Goal: Transaction & Acquisition: Purchase product/service

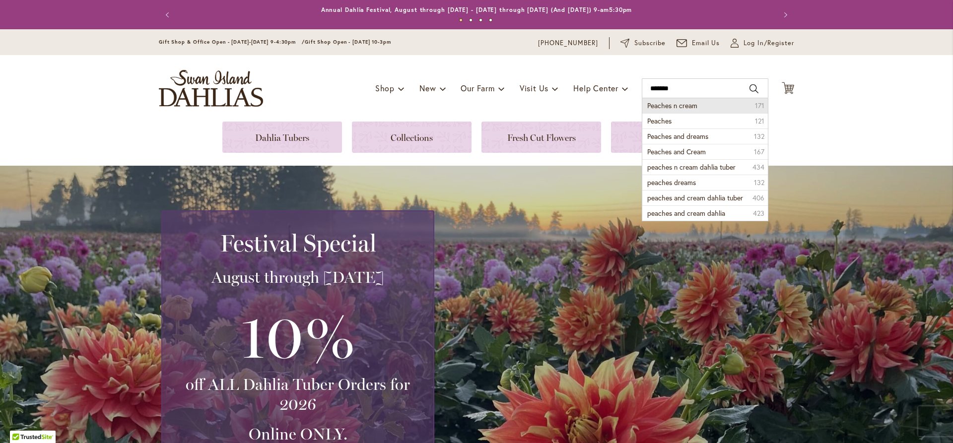
click at [672, 110] on li "Peaches n cream 171" at bounding box center [705, 105] width 126 height 15
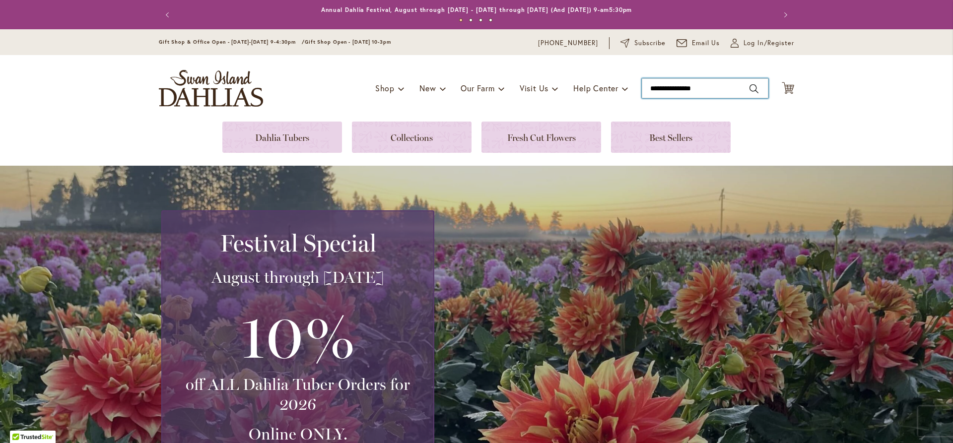
type input "**********"
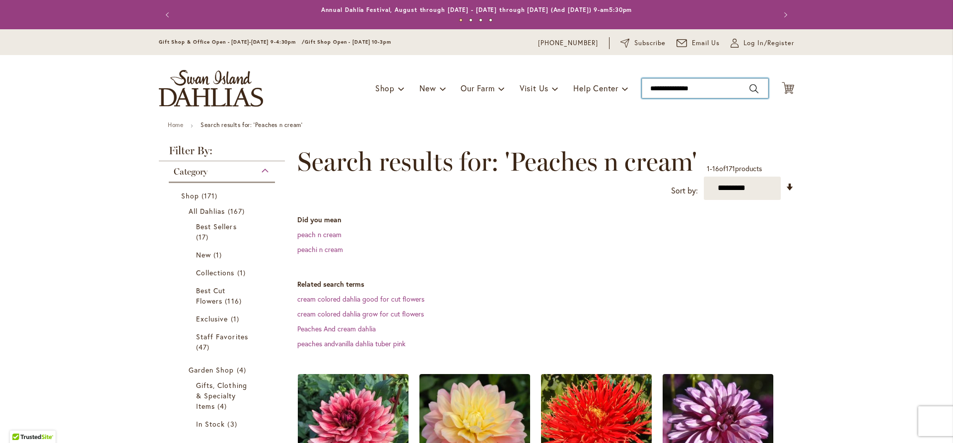
click at [722, 89] on input "**********" at bounding box center [705, 88] width 127 height 20
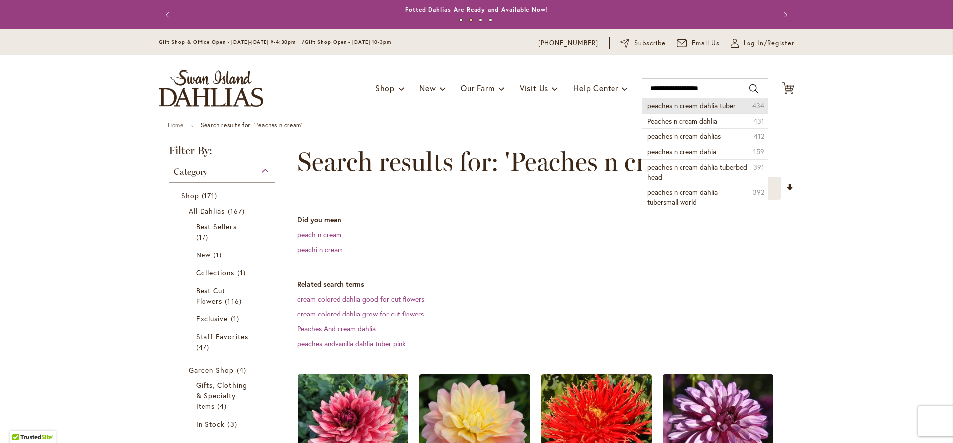
click at [721, 107] on span "peaches n cream dahlia tuber" at bounding box center [691, 105] width 88 height 9
type input "**********"
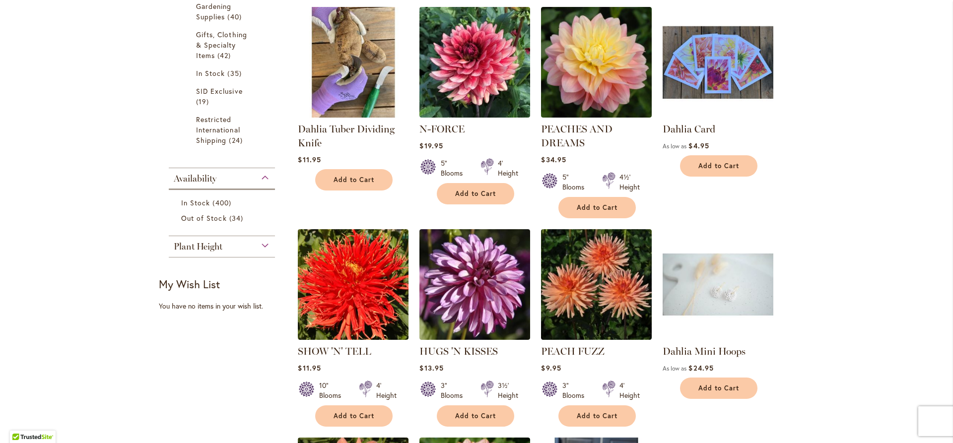
scroll to position [99, 0]
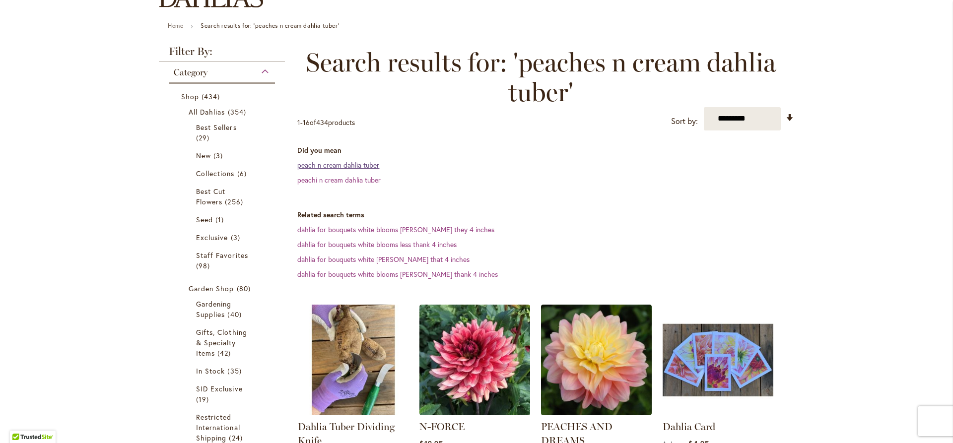
click at [369, 164] on link "peach n cream dahlia tuber" at bounding box center [338, 164] width 82 height 9
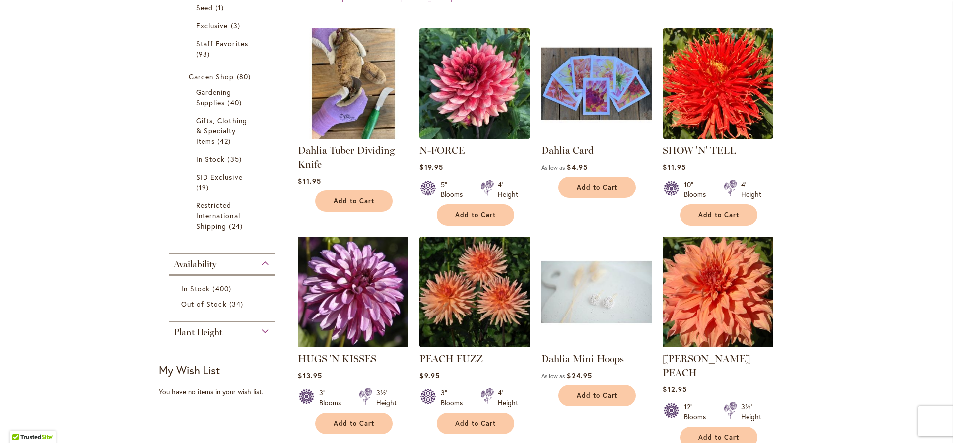
scroll to position [348, 0]
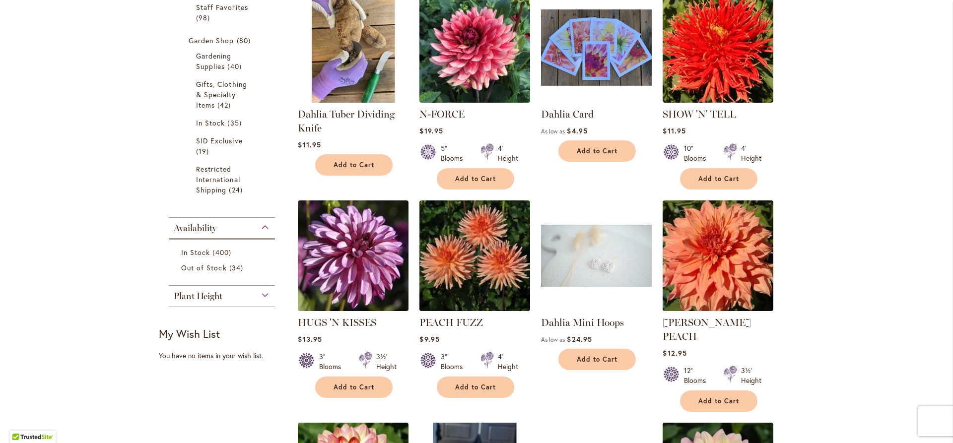
click at [566, 44] on img at bounding box center [597, 47] width 116 height 116
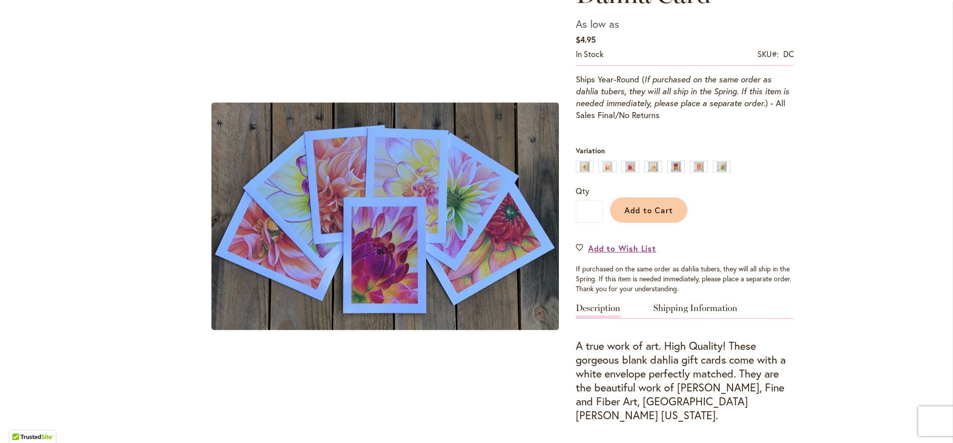
scroll to position [149, 0]
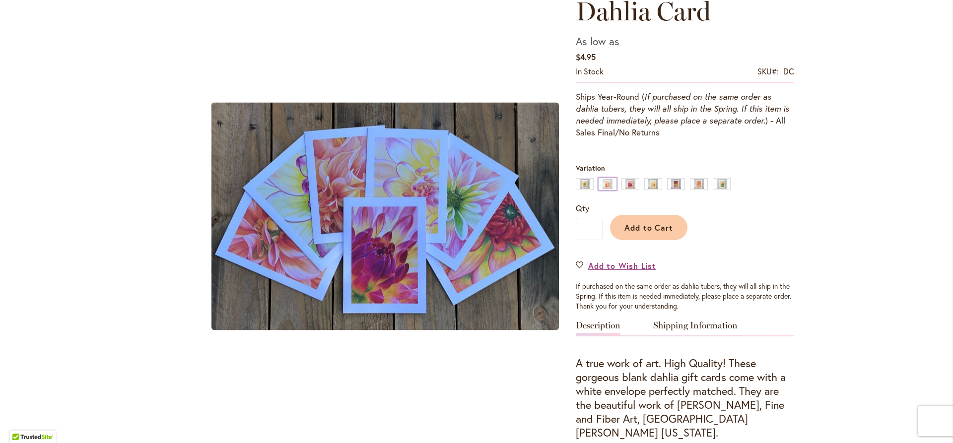
click at [602, 186] on div "Ben Huston" at bounding box center [608, 184] width 18 height 12
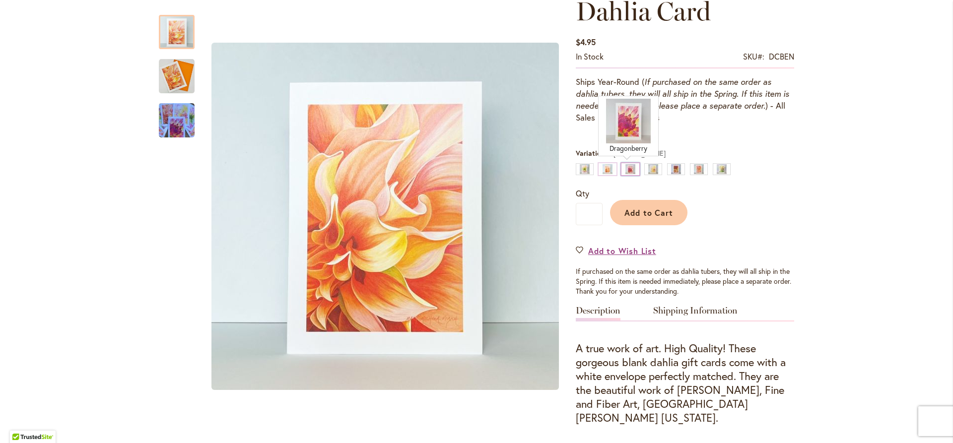
click at [630, 172] on div "Dragonberry" at bounding box center [631, 169] width 18 height 12
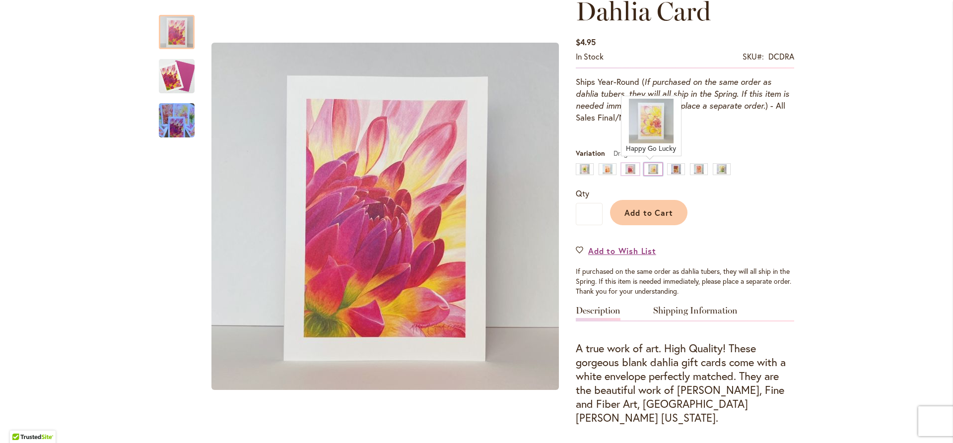
click at [649, 170] on div "Happy Go Lucky" at bounding box center [653, 169] width 18 height 12
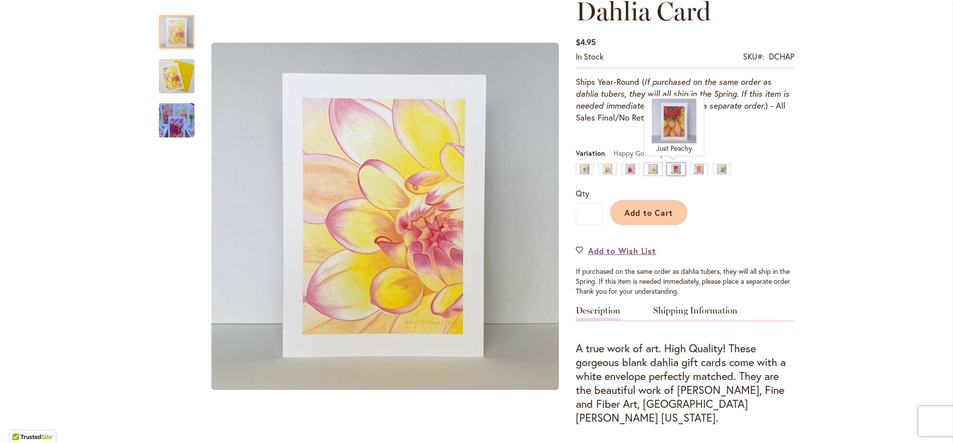
click at [671, 169] on div "Just Peachy" at bounding box center [676, 169] width 18 height 12
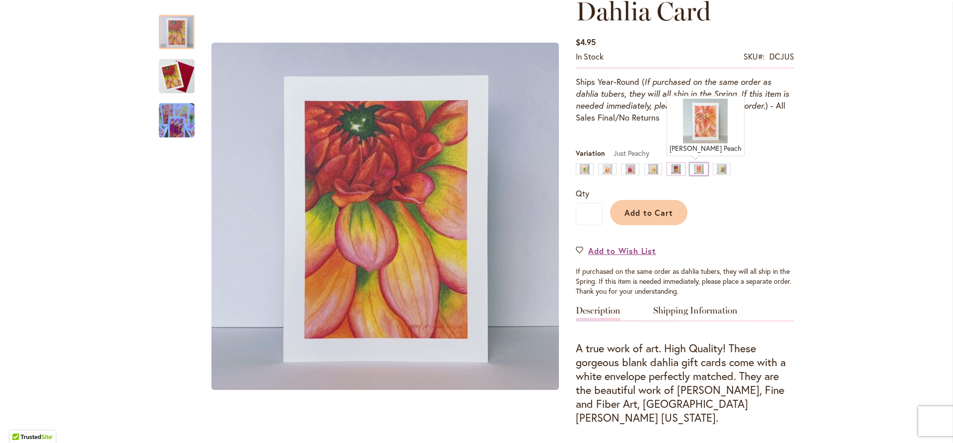
click at [690, 171] on div "Sherwood's Peach" at bounding box center [699, 169] width 18 height 12
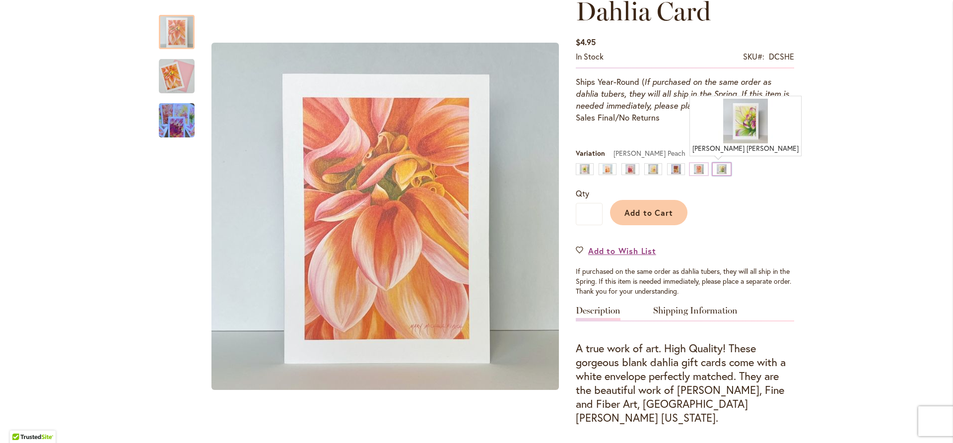
click at [713, 171] on div "Victoria Ann" at bounding box center [722, 169] width 18 height 12
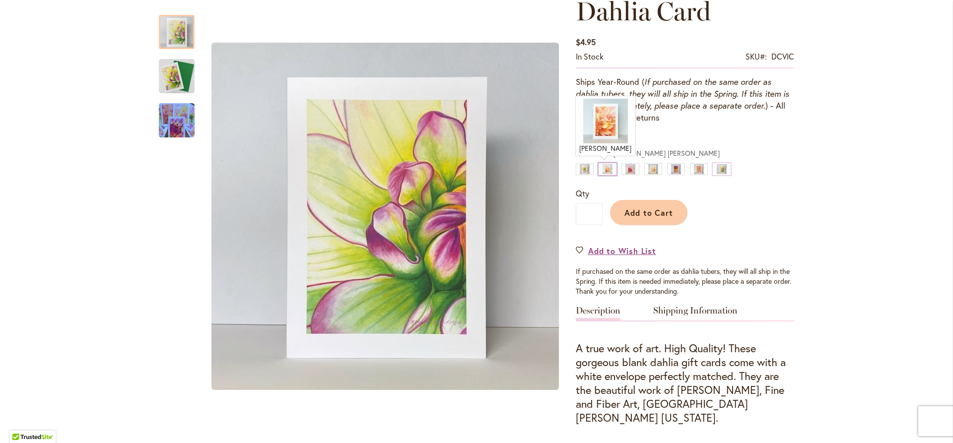
click at [601, 168] on div "Ben Huston" at bounding box center [608, 169] width 18 height 12
type input "****"
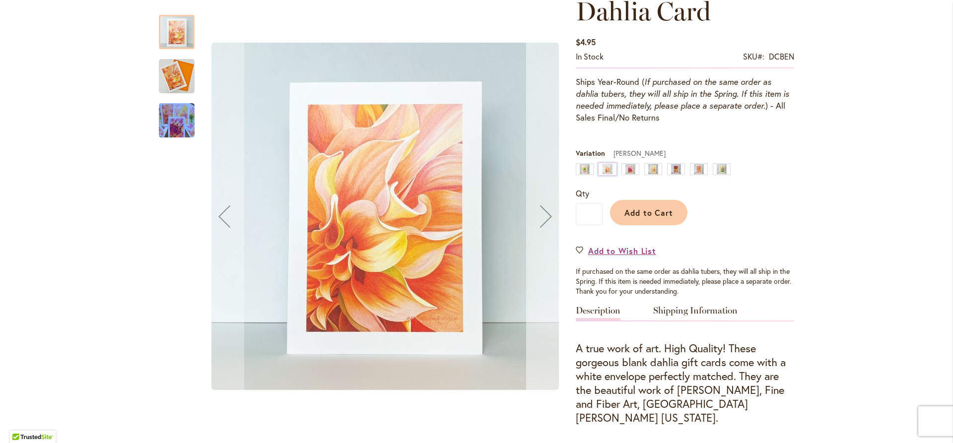
click at [537, 214] on div "Next" at bounding box center [546, 217] width 40 height 40
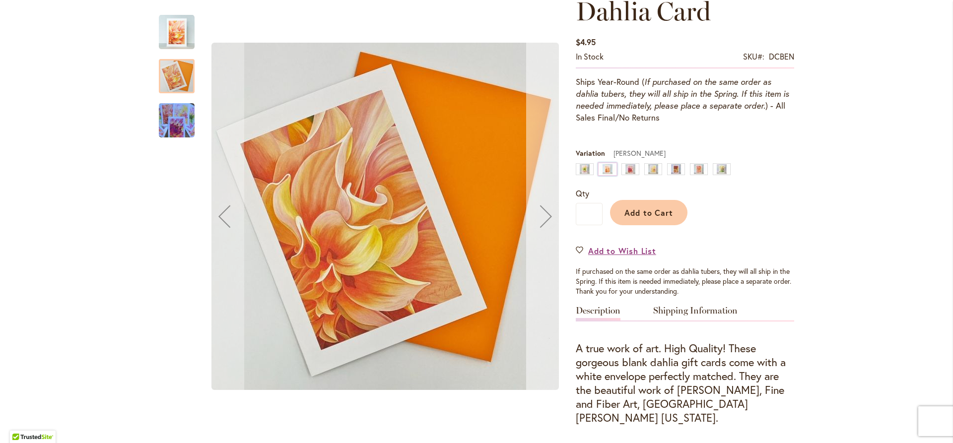
click at [538, 214] on div "Next" at bounding box center [546, 217] width 40 height 40
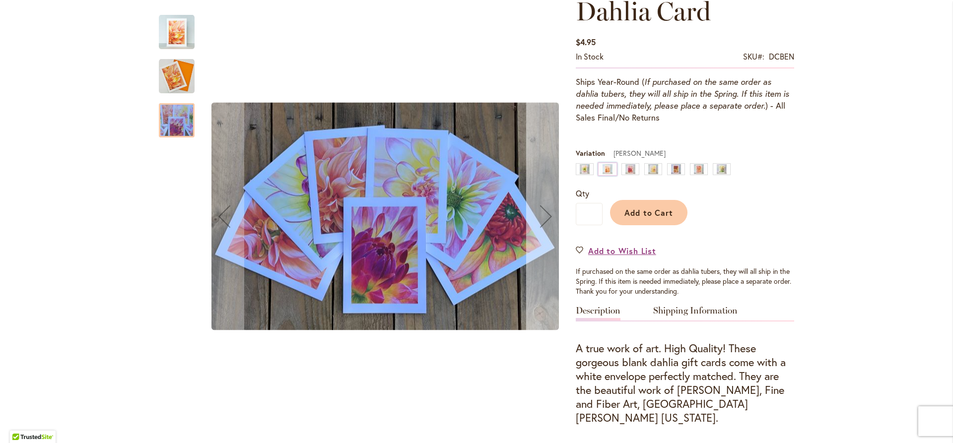
click at [538, 214] on div "Next" at bounding box center [546, 217] width 40 height 40
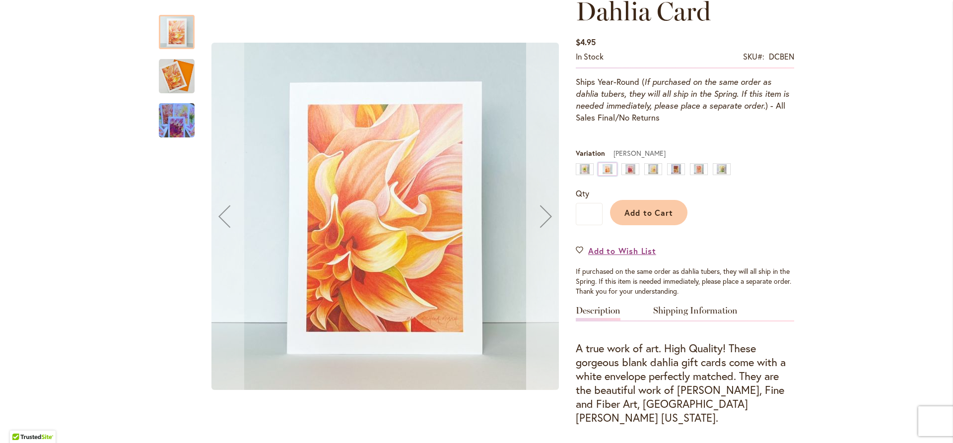
click at [538, 214] on div "Next" at bounding box center [546, 217] width 40 height 40
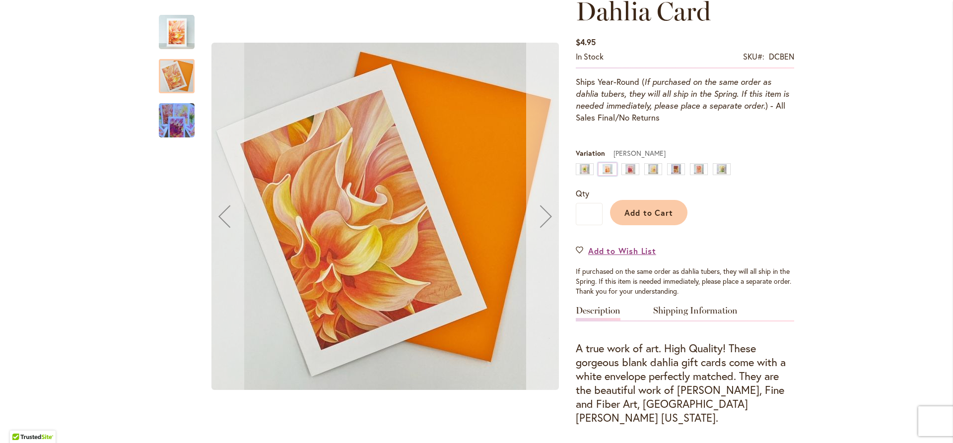
click at [538, 214] on div "Next" at bounding box center [546, 217] width 40 height 40
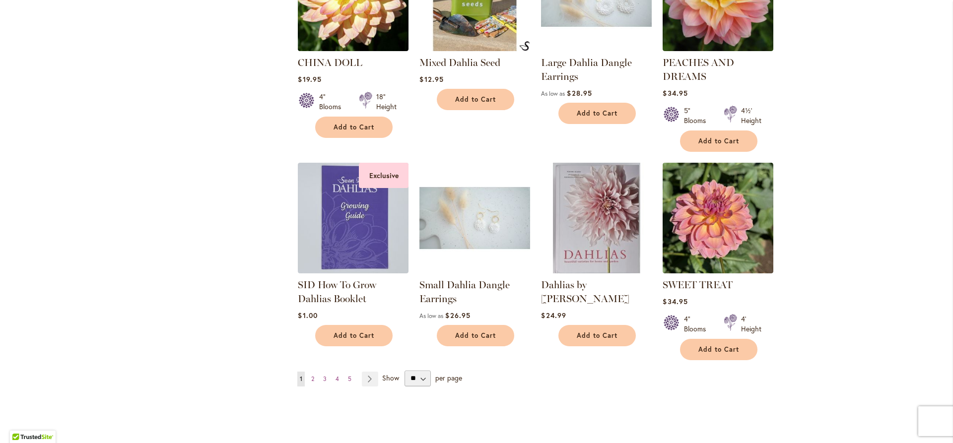
scroll to position [844, 0]
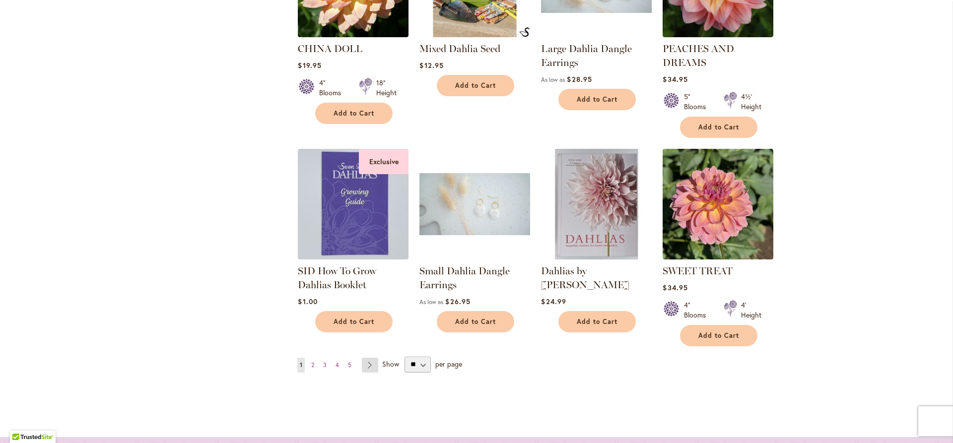
click at [363, 358] on link "Page Next" at bounding box center [370, 365] width 16 height 15
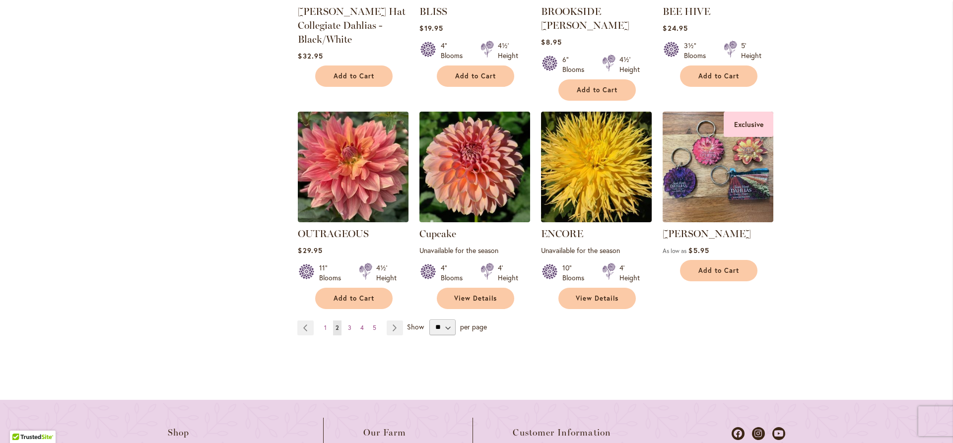
scroll to position [894, 0]
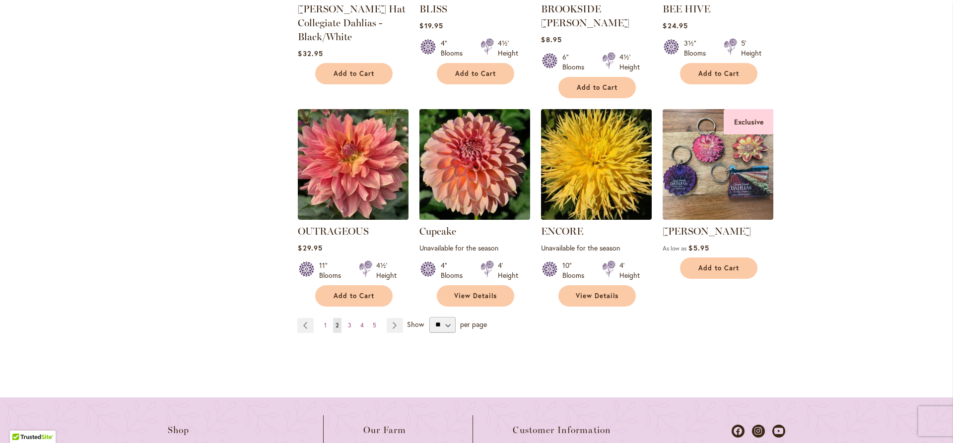
click at [480, 165] on img at bounding box center [475, 164] width 116 height 116
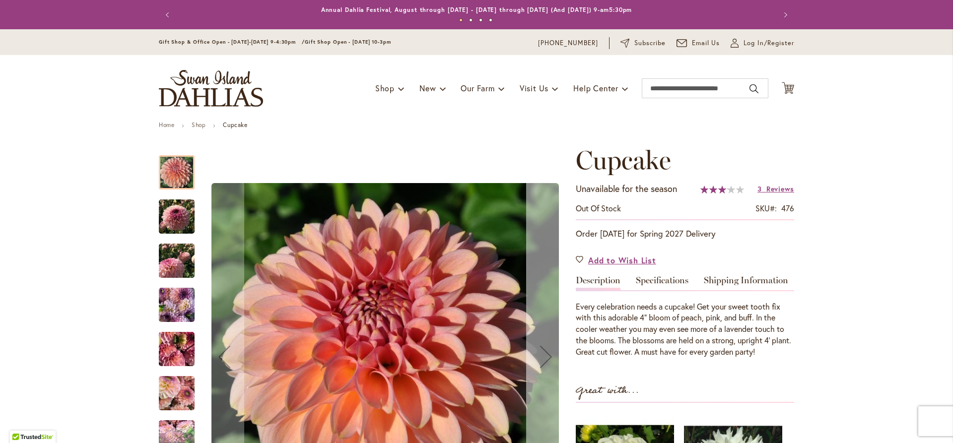
scroll to position [149, 0]
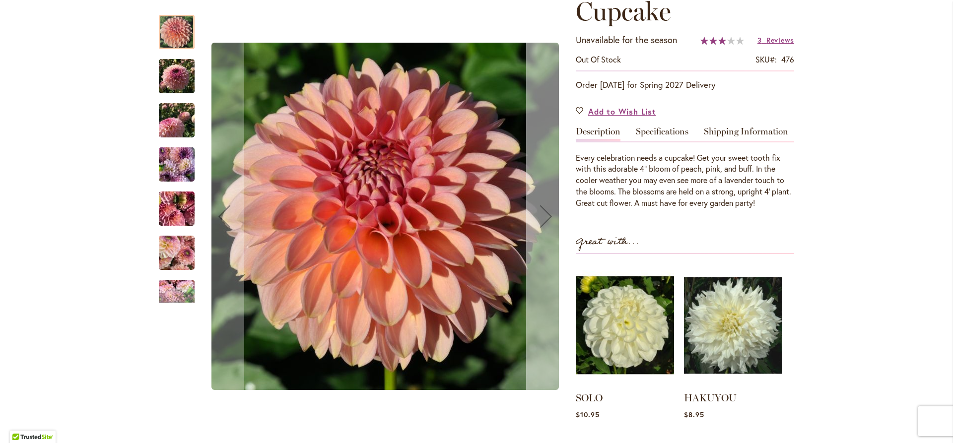
click at [546, 217] on div "Next" at bounding box center [546, 217] width 40 height 40
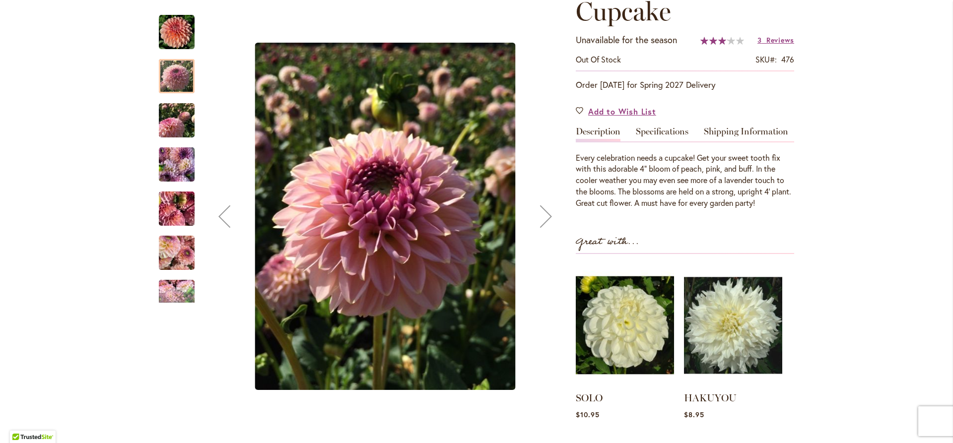
click at [546, 217] on div "Next" at bounding box center [546, 217] width 40 height 40
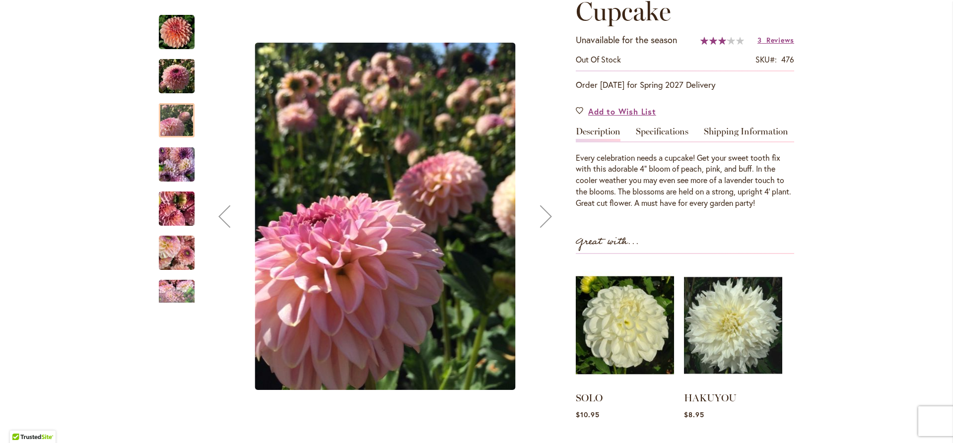
click at [546, 217] on div "Next" at bounding box center [546, 217] width 40 height 40
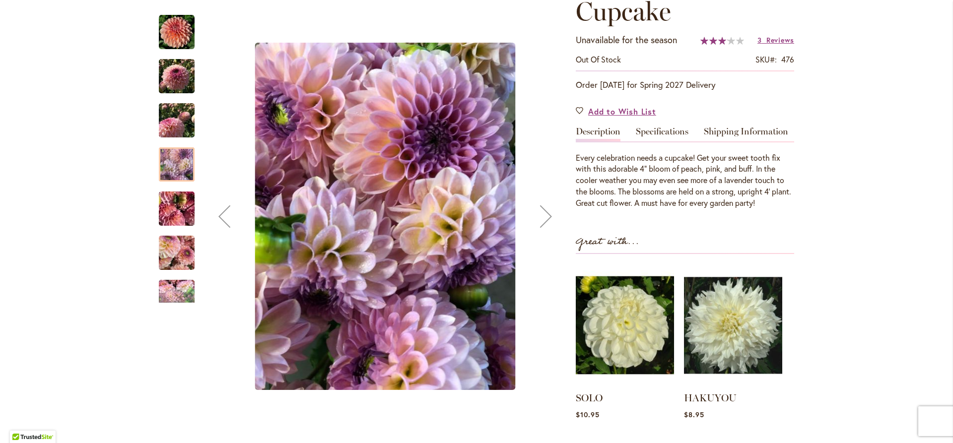
click at [545, 219] on div "Next" at bounding box center [546, 217] width 40 height 40
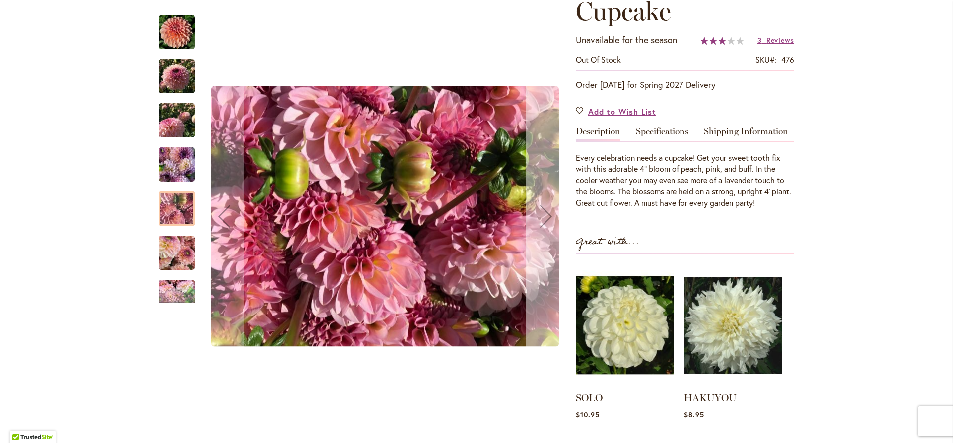
click at [544, 220] on div "Next" at bounding box center [546, 217] width 40 height 40
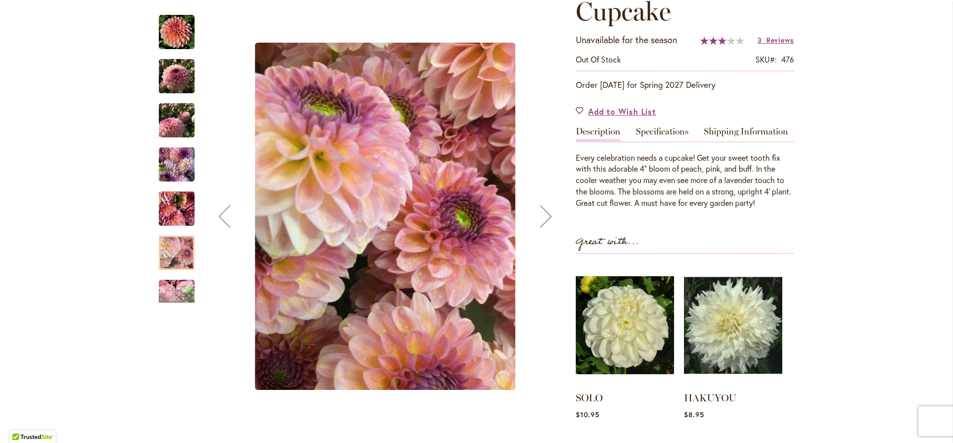
click at [543, 222] on div "Next" at bounding box center [546, 217] width 40 height 40
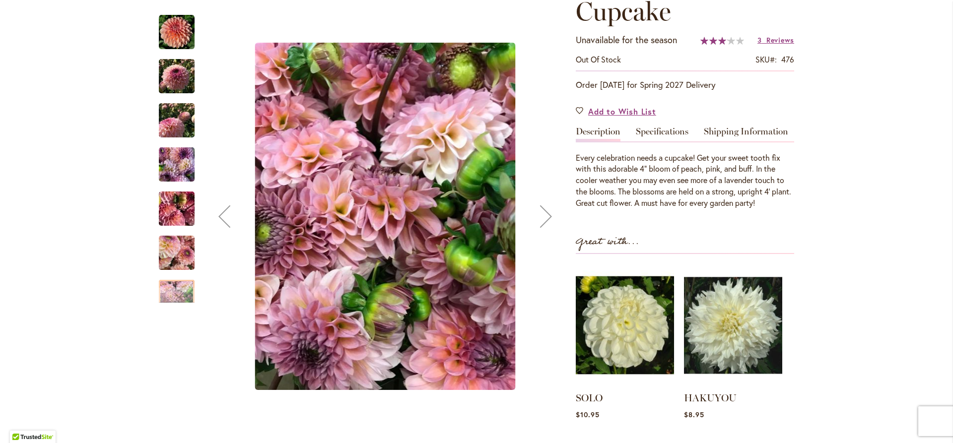
click at [540, 226] on div "Next" at bounding box center [546, 217] width 40 height 40
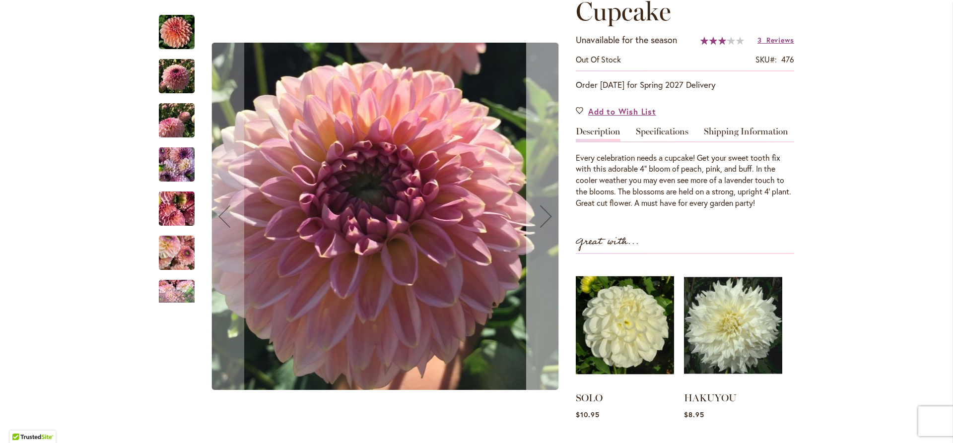
click at [540, 226] on div "Next" at bounding box center [546, 217] width 40 height 40
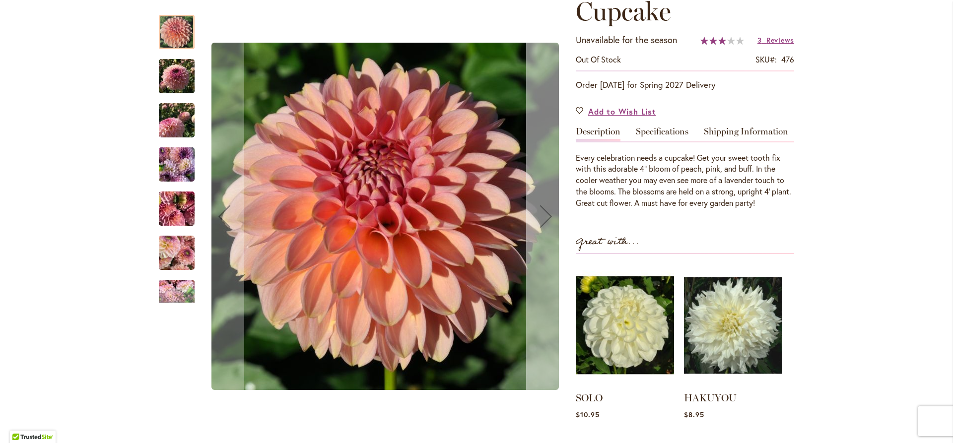
click at [540, 228] on div "Next" at bounding box center [546, 217] width 40 height 40
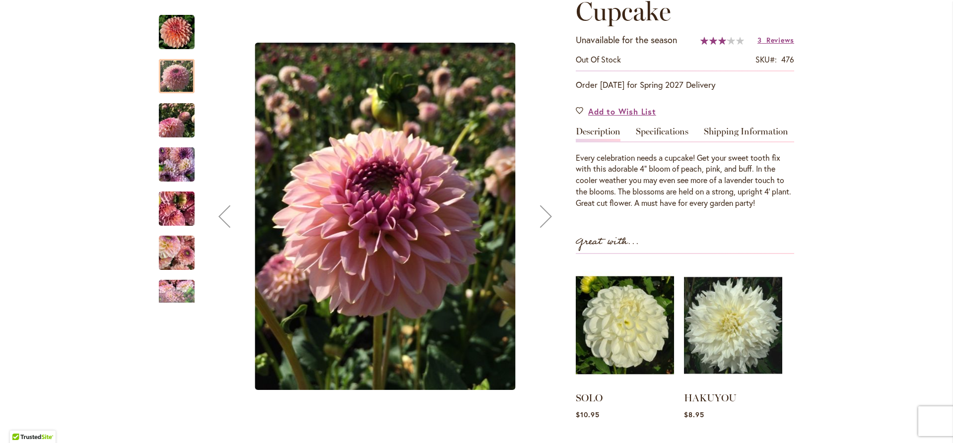
click at [540, 229] on div "Next" at bounding box center [546, 217] width 40 height 40
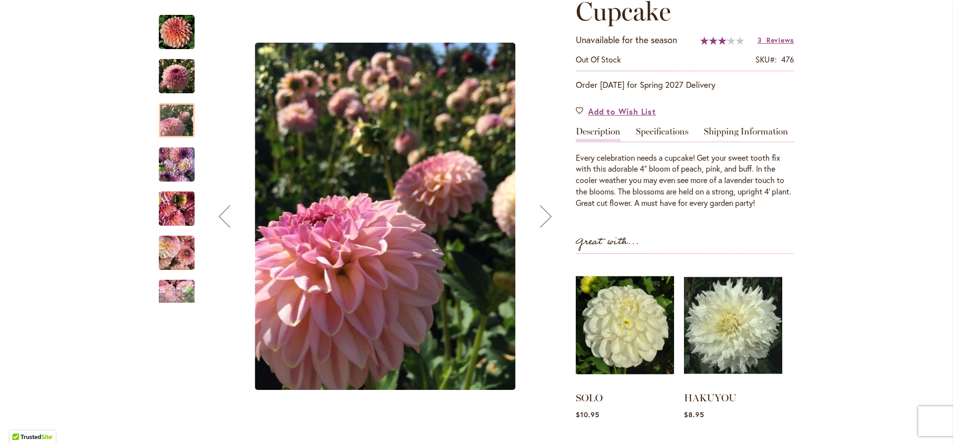
click at [540, 229] on div "Next" at bounding box center [546, 217] width 40 height 40
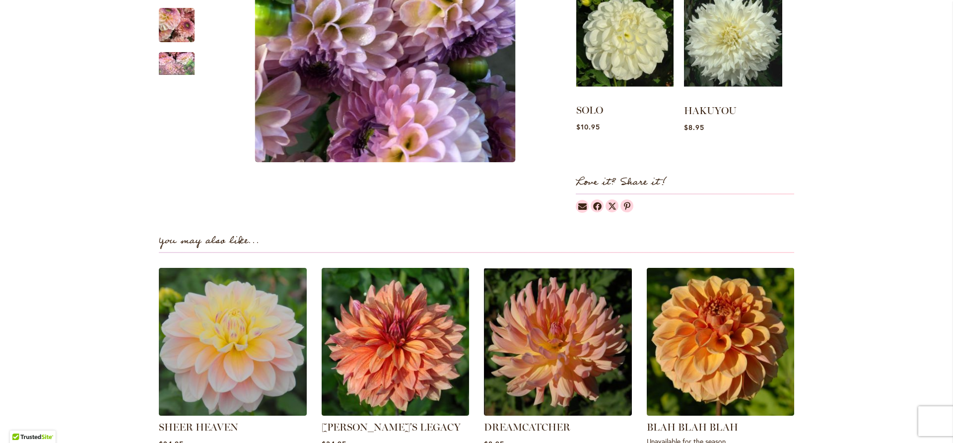
scroll to position [546, 0]
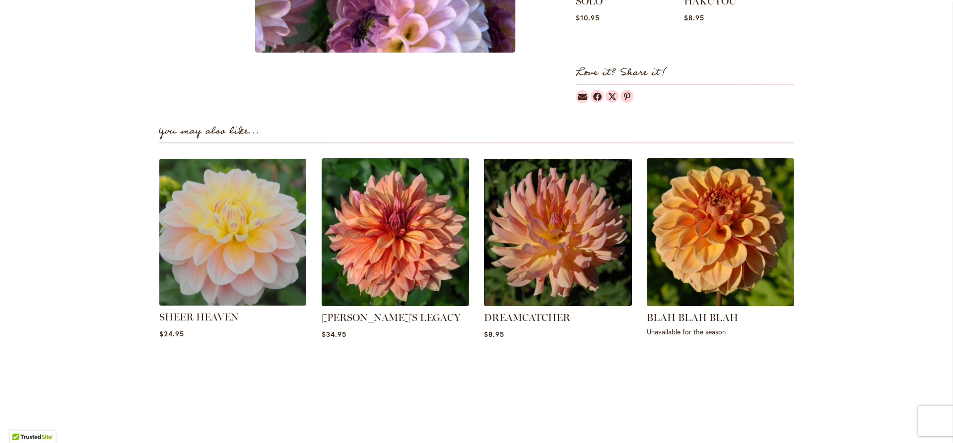
click at [218, 247] on img at bounding box center [233, 232] width 154 height 154
